Goal: Browse casually

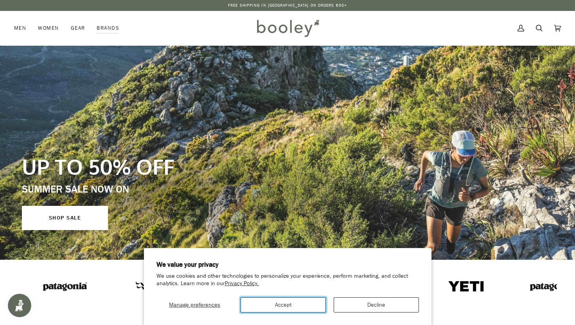
click at [307, 304] on button "Accept" at bounding box center [282, 305] width 85 height 15
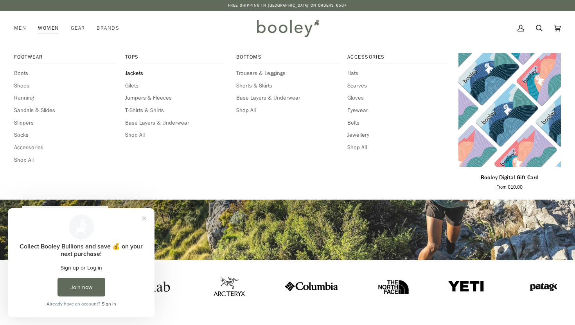
click at [135, 72] on span "Jackets" at bounding box center [176, 73] width 102 height 9
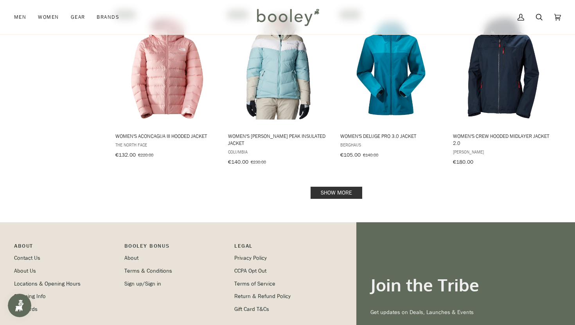
scroll to position [792, 0]
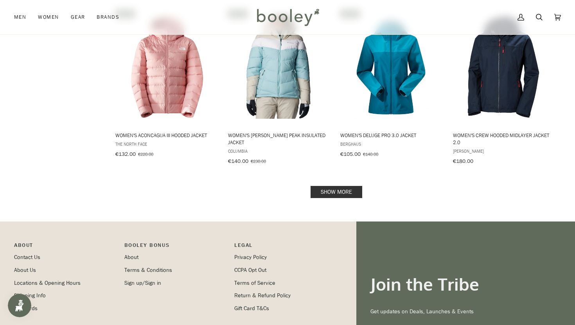
click at [334, 186] on link "Show more" at bounding box center [336, 192] width 52 height 12
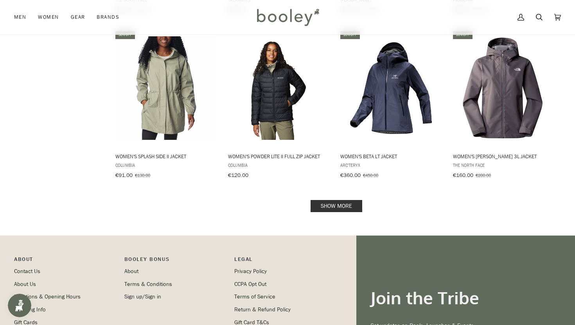
scroll to position [1626, 0]
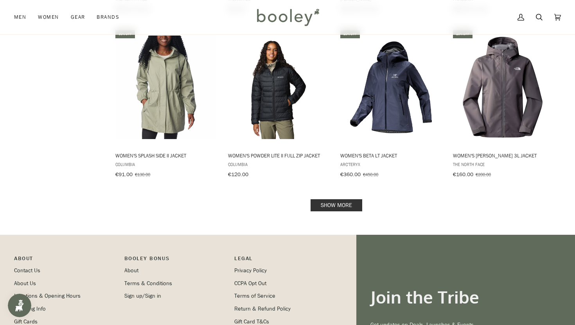
click at [333, 199] on link "Show more" at bounding box center [336, 205] width 52 height 12
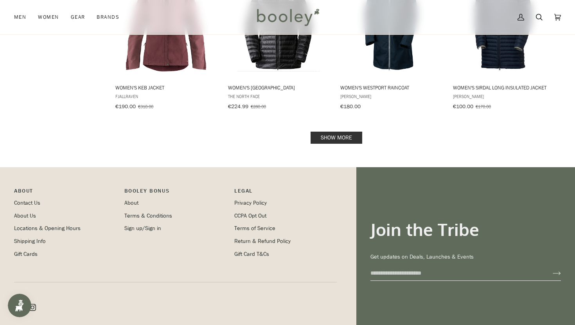
scroll to position [2528, 0]
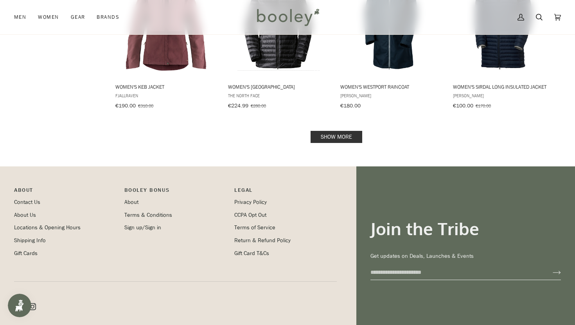
click at [341, 131] on link "Show more" at bounding box center [336, 137] width 52 height 12
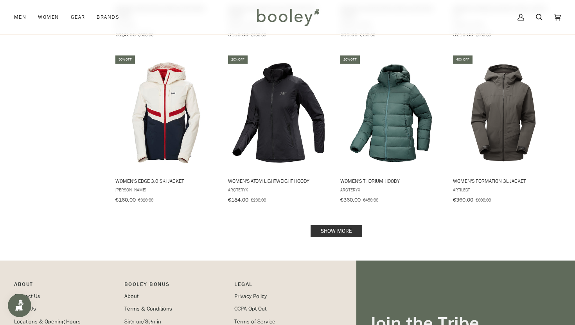
scroll to position [3278, 0]
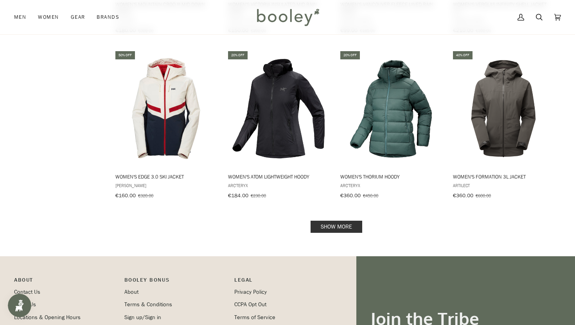
click at [336, 221] on link "Show more" at bounding box center [336, 227] width 52 height 12
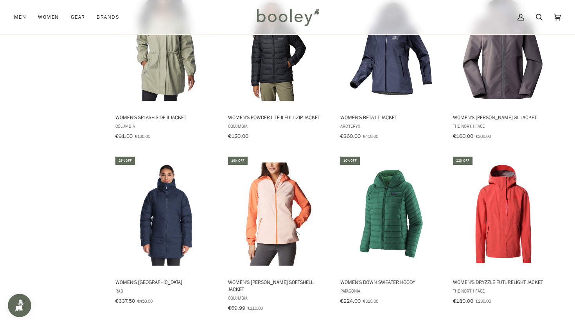
scroll to position [1632, 0]
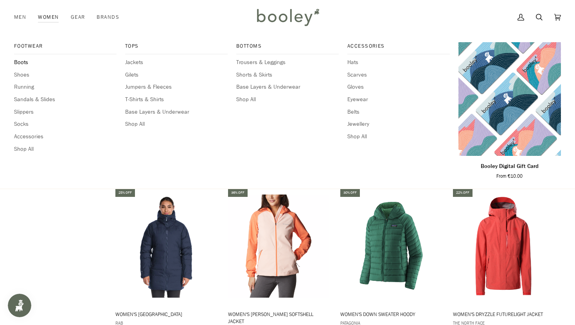
click at [27, 62] on span "Boots" at bounding box center [65, 62] width 102 height 9
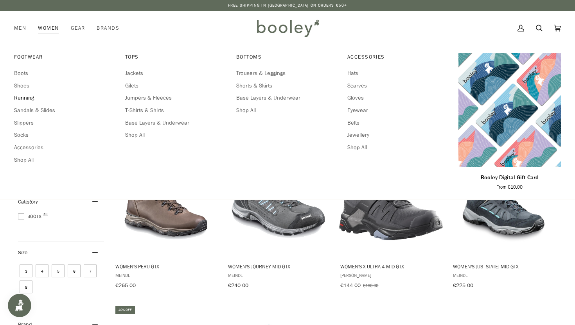
click at [28, 97] on span "Running" at bounding box center [65, 98] width 102 height 9
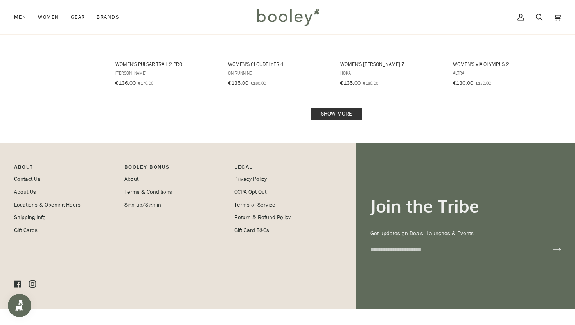
scroll to position [882, 0]
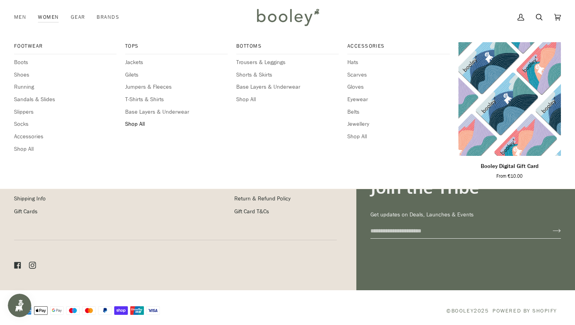
click at [131, 125] on span "Shop All" at bounding box center [176, 124] width 102 height 9
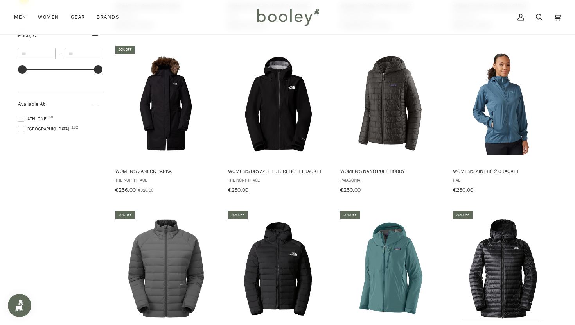
scroll to position [601, 0]
